Goal: Connect with others: Connect with others

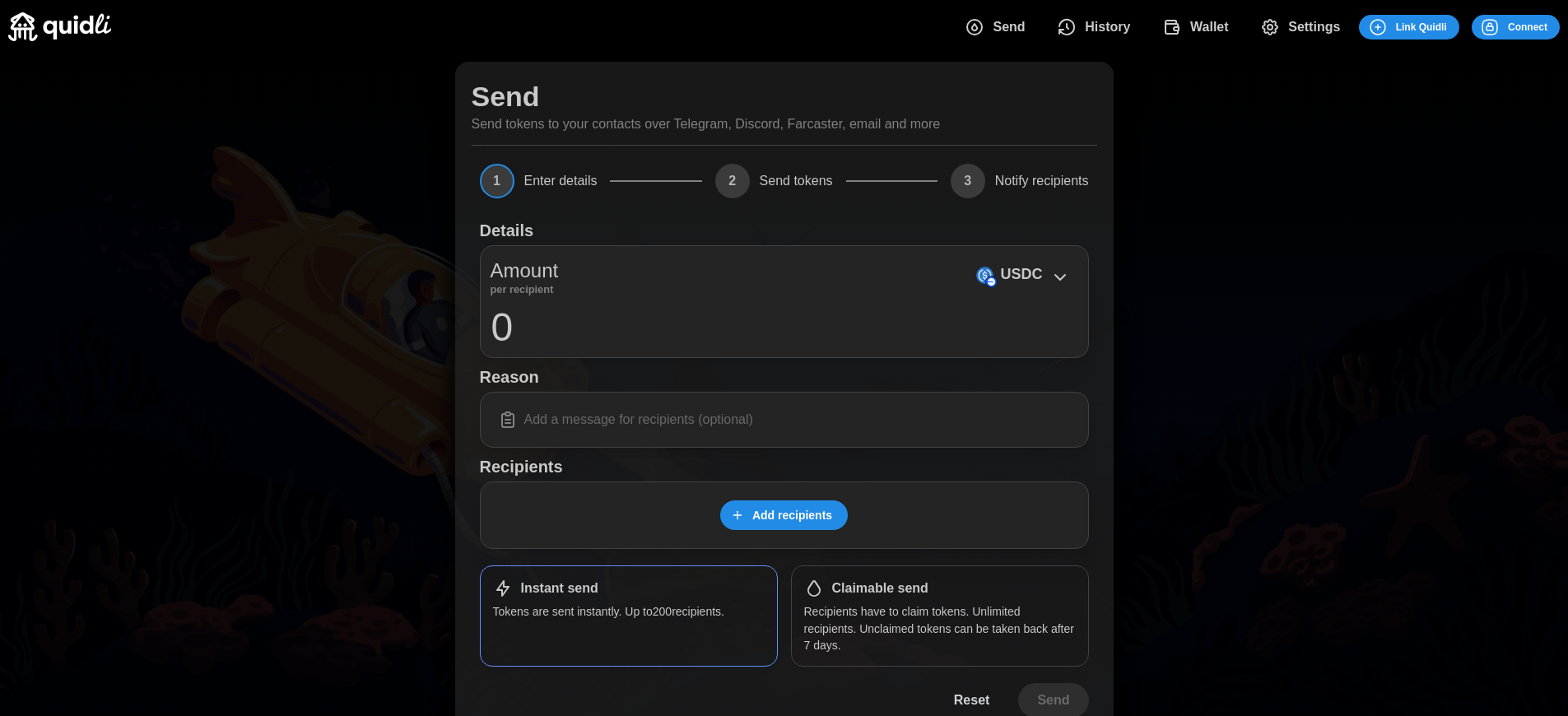
click at [1528, 26] on span "Connect" at bounding box center [1528, 27] width 39 height 23
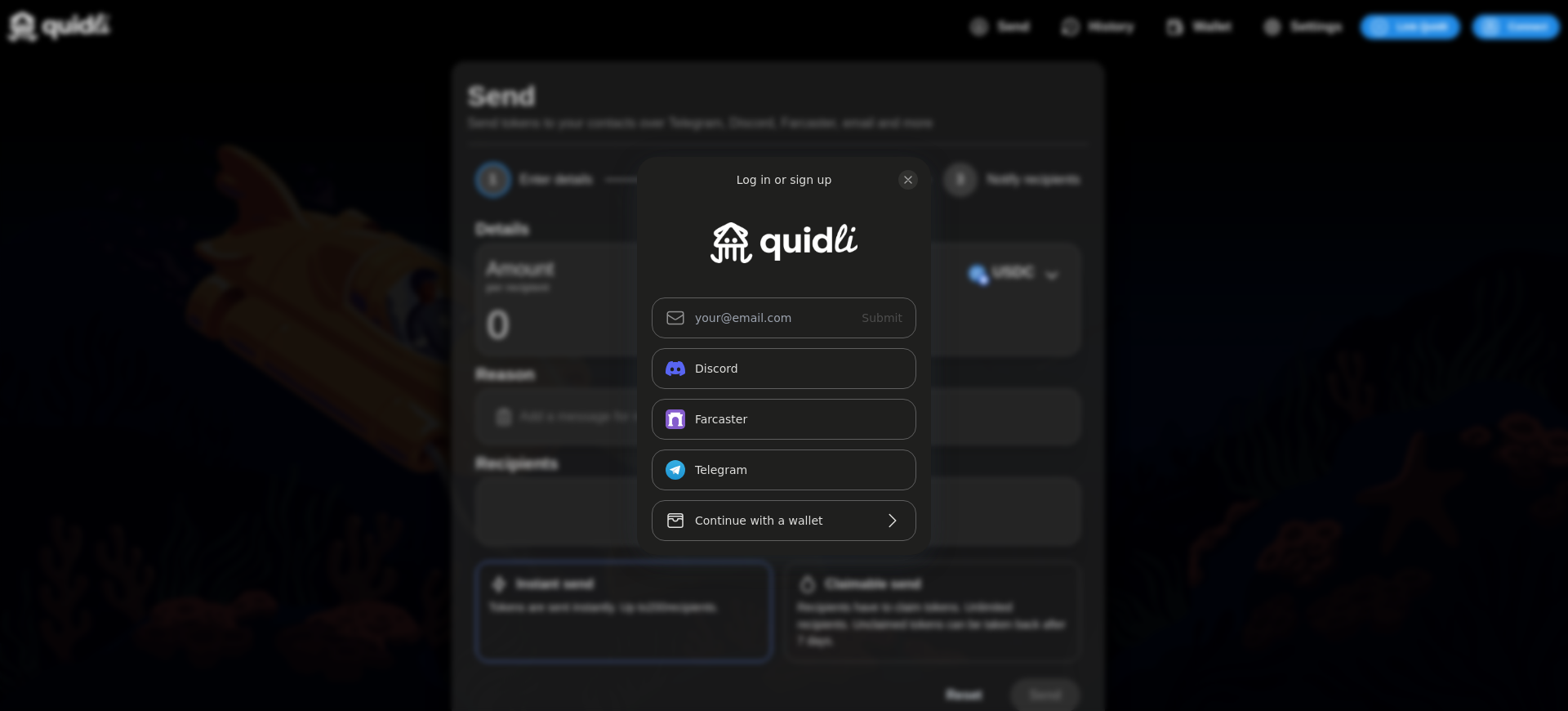
click at [1528, 26] on div "Log in or sign up Submit Continue with Email Discord Farcaster Telegram_logo Te…" at bounding box center [784, 355] width 1568 height 711
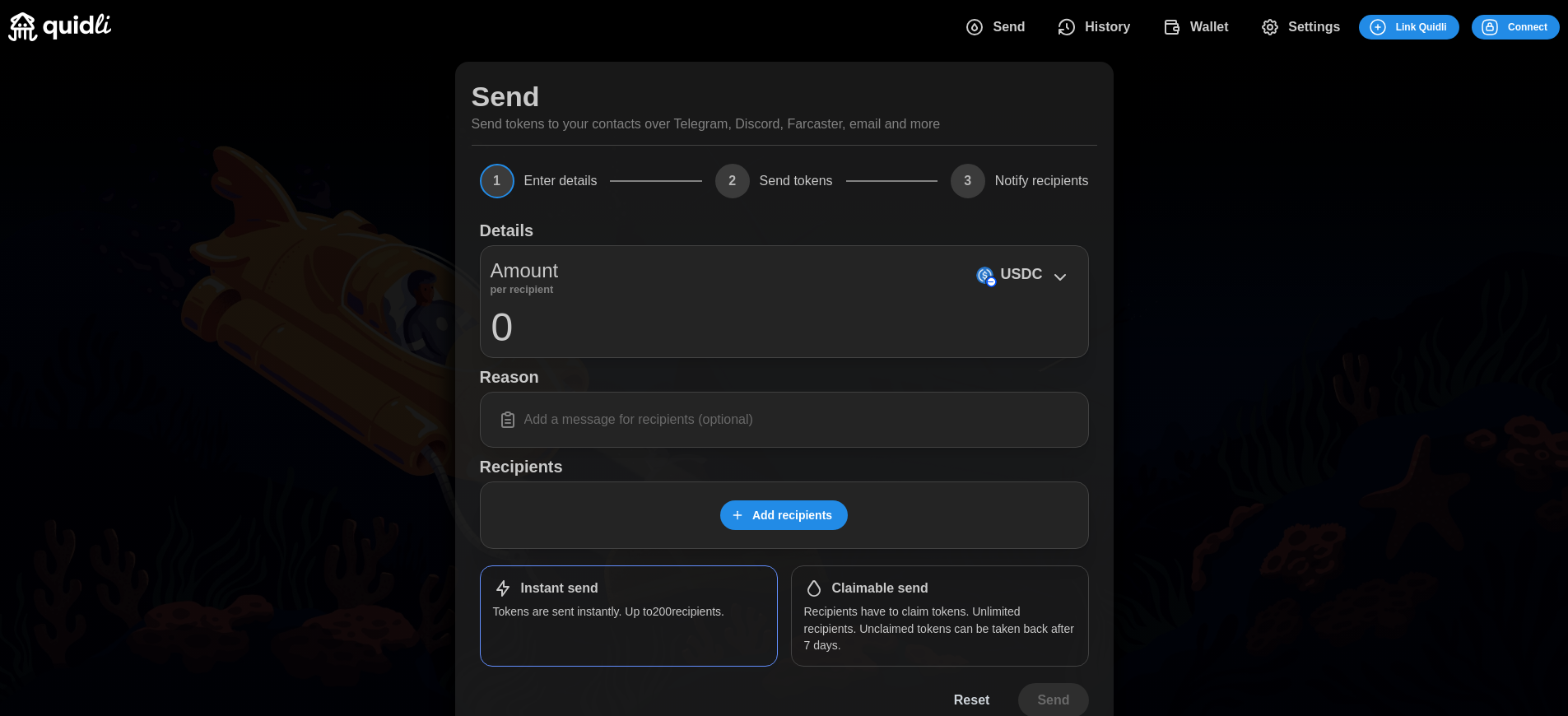
click at [1528, 26] on span "Connect" at bounding box center [1528, 27] width 39 height 23
click at [880, 588] on h1 "Claimable send" at bounding box center [880, 588] width 97 height 17
click at [1528, 26] on span "Connect" at bounding box center [1528, 27] width 39 height 23
click at [1540, 26] on div "Log in or sign up Submit Continue with Email Discord Farcaster Telegram_logo Te…" at bounding box center [790, 358] width 1580 height 716
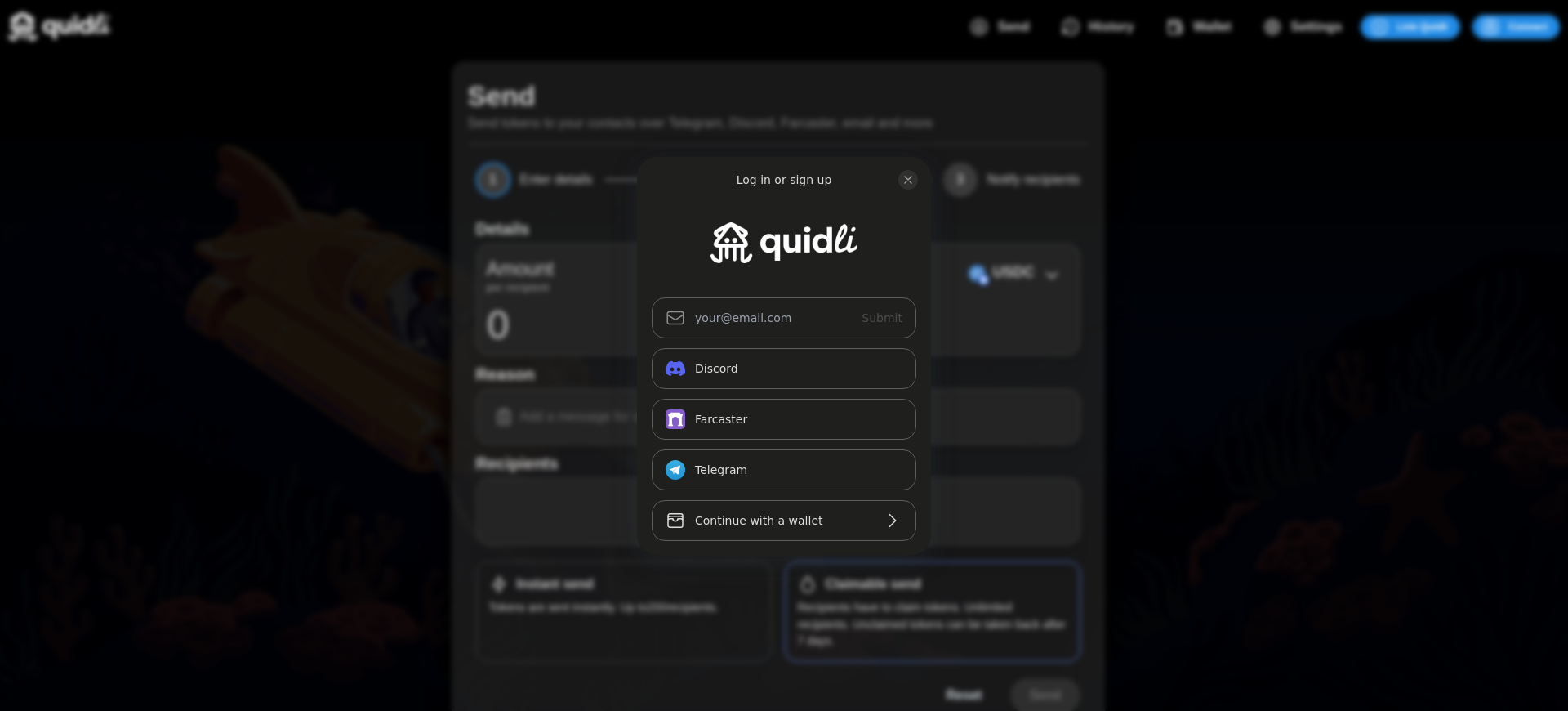
click at [1528, 26] on div "Log in or sign up Submit Continue with Email Discord Farcaster Telegram_logo Te…" at bounding box center [784, 355] width 1568 height 711
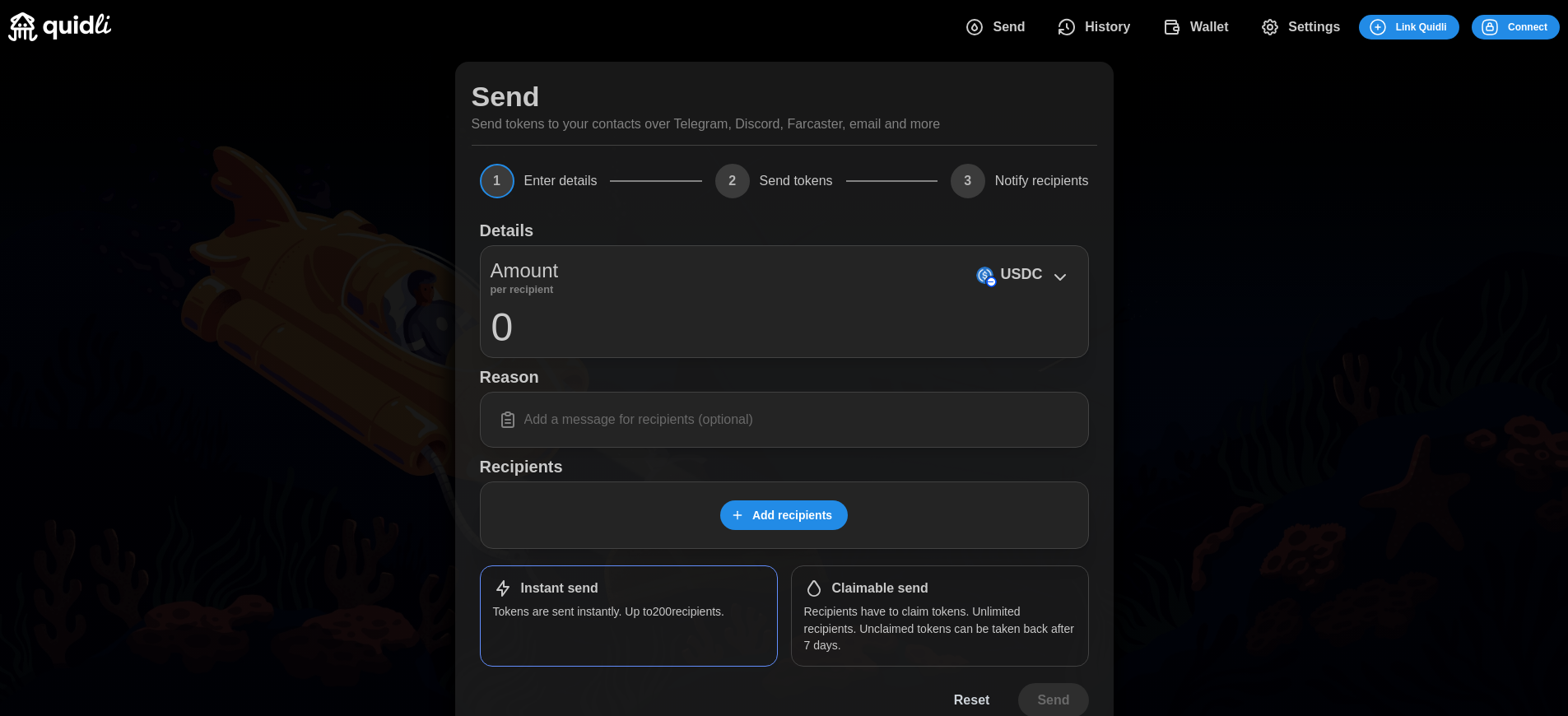
click at [1528, 26] on span "Connect" at bounding box center [1528, 27] width 39 height 23
click at [1540, 26] on div "Log in or sign up Submit Continue with Email Discord Farcaster Telegram_logo Te…" at bounding box center [784, 358] width 1568 height 716
click at [1540, 26] on div "Log in or sign up Submit Continue with Email Discord Farcaster Telegram_logo Te…" at bounding box center [790, 358] width 1580 height 716
click at [1528, 26] on span "Connect" at bounding box center [1540, 27] width 39 height 23
